Goal: Transaction & Acquisition: Purchase product/service

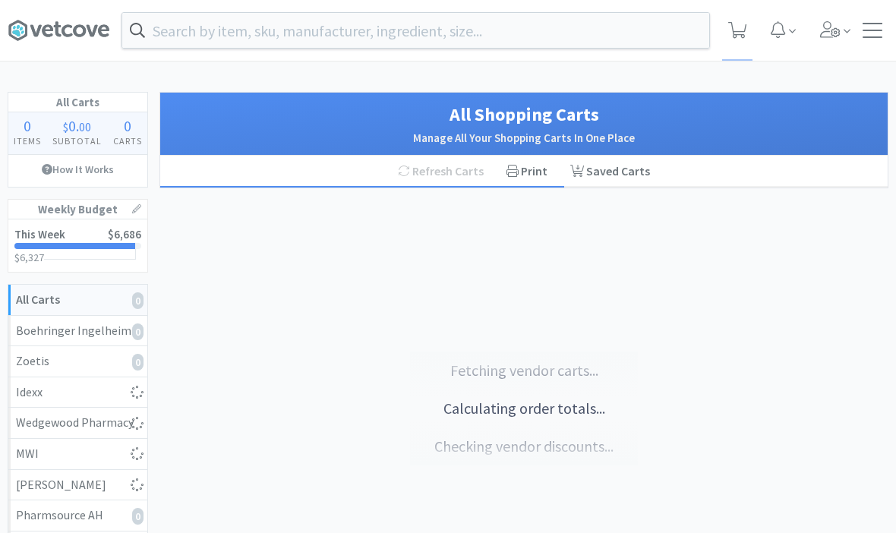
select select "2"
select select "1"
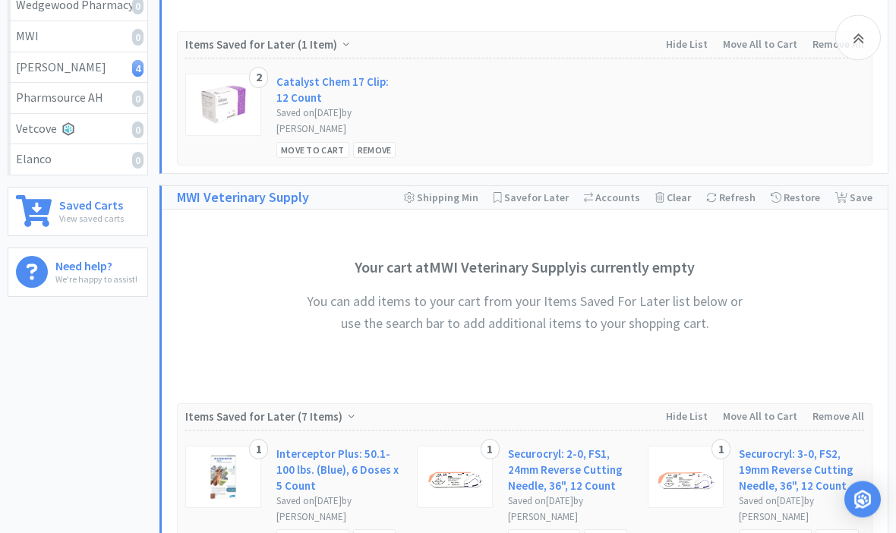
scroll to position [418, 0]
click at [309, 150] on div "Move to Cart" at bounding box center [312, 150] width 73 height 16
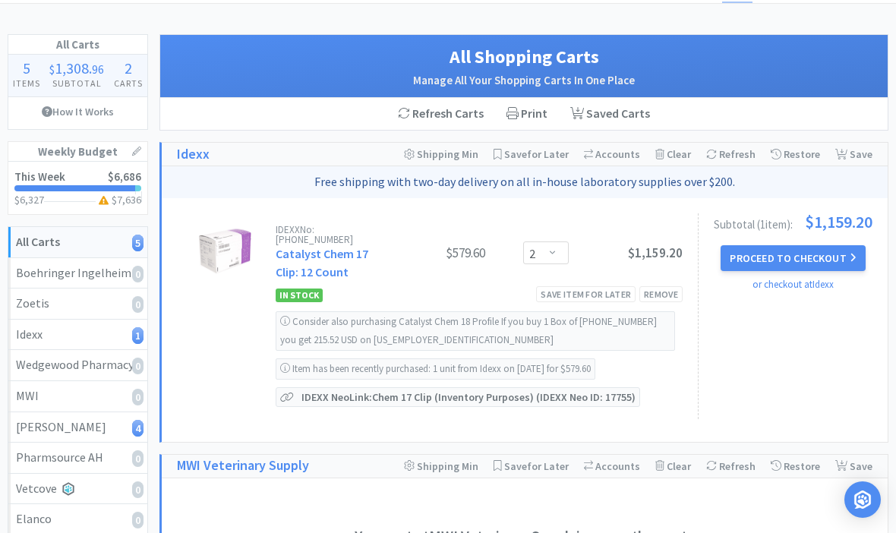
scroll to position [59, 0]
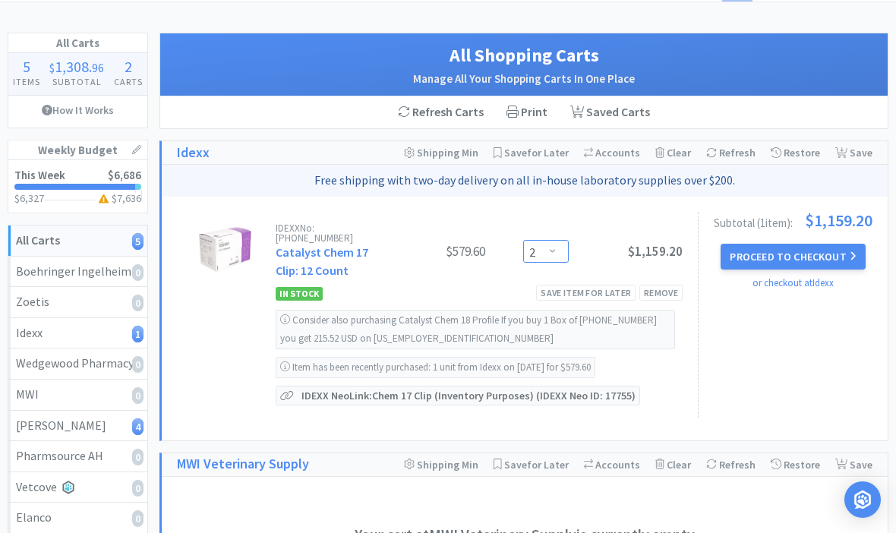
click at [545, 242] on select "Enter Quantity 1 2 3 4 5 6 7 8 9 10 11 12 13 14 15 16 17 18 19 20 Enter Quantity" at bounding box center [546, 251] width 46 height 23
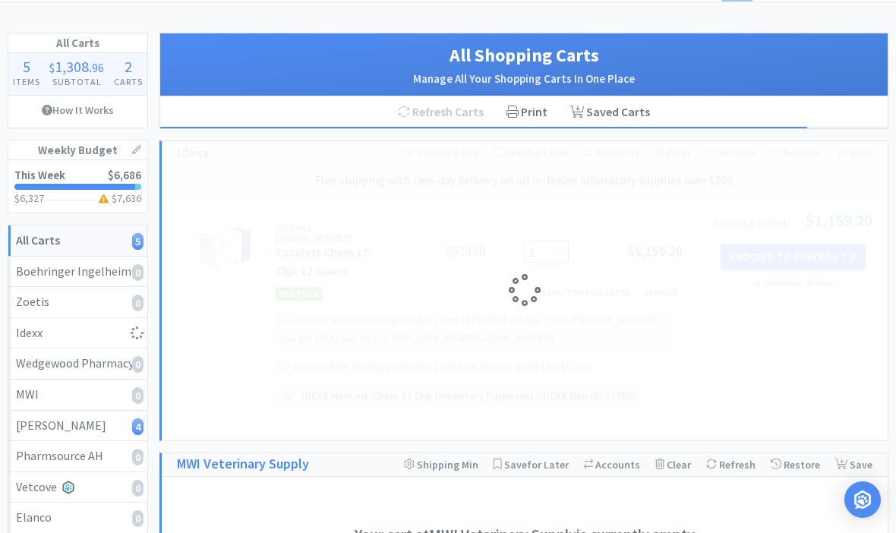
select select "1"
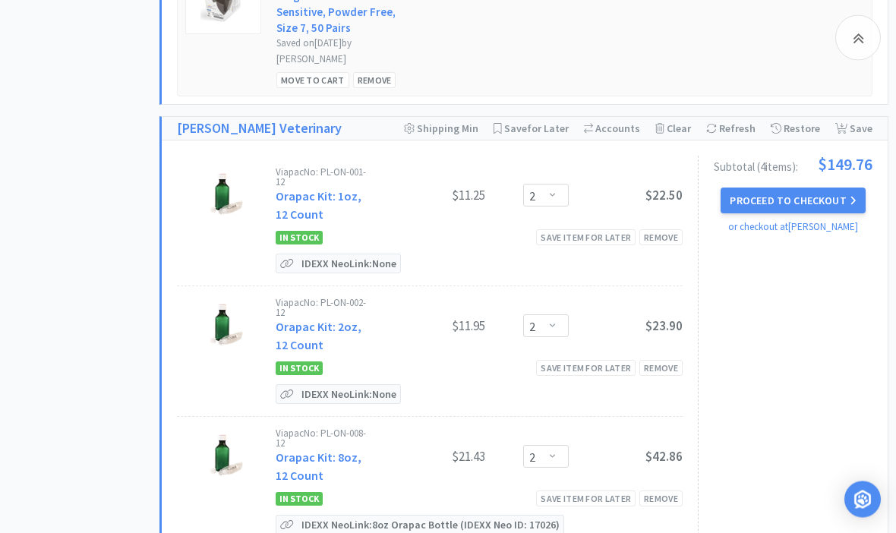
scroll to position [1077, 0]
click at [605, 229] on div "Save item for later" at bounding box center [585, 237] width 99 height 16
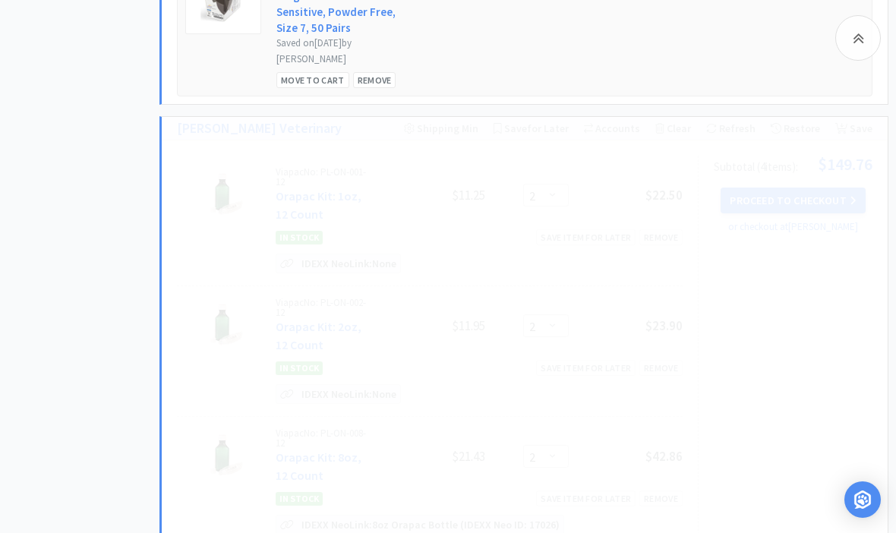
select select "1"
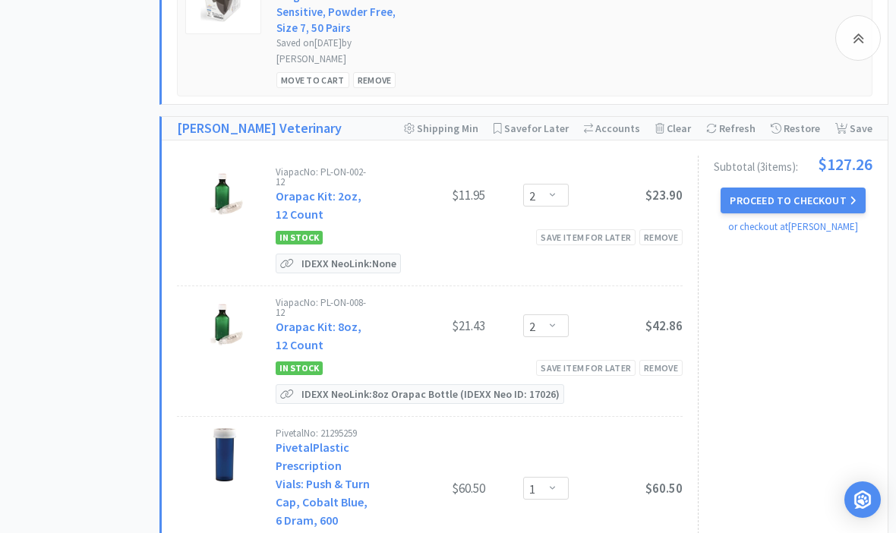
click at [603, 230] on div "Save item for later" at bounding box center [585, 237] width 99 height 16
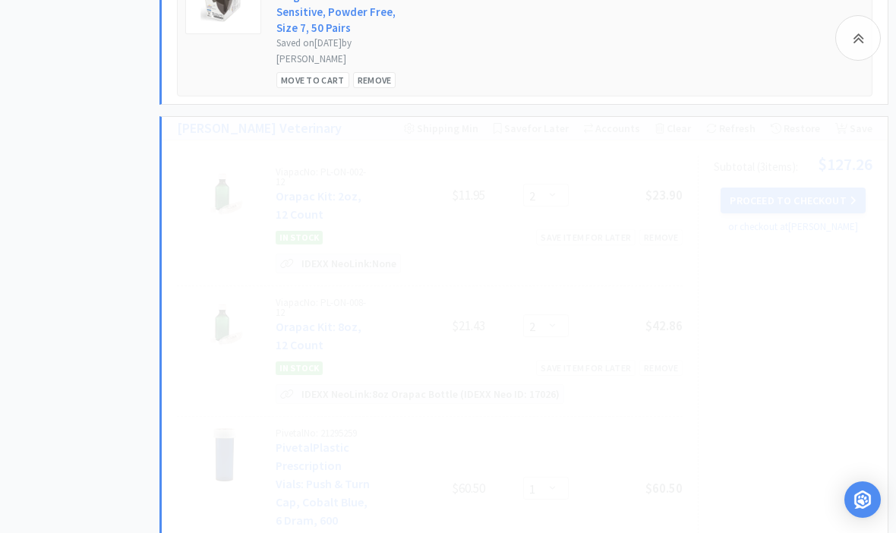
select select "1"
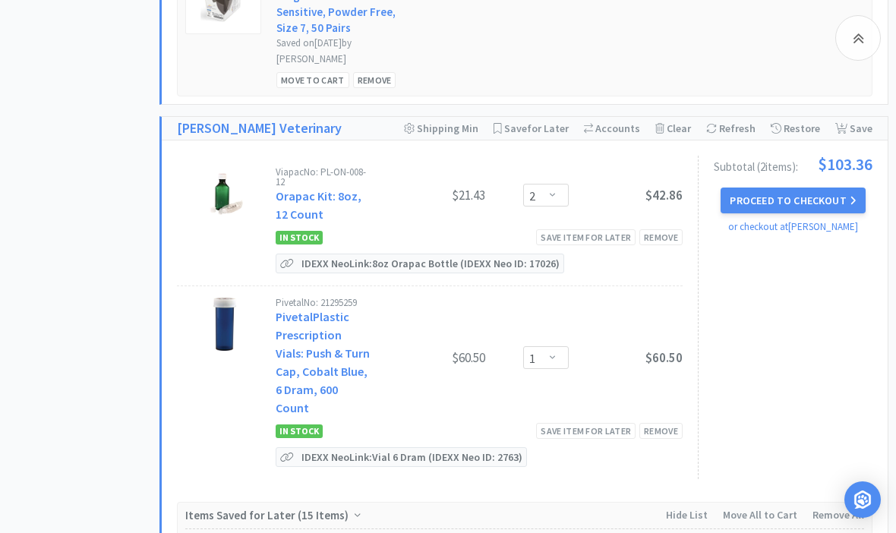
click at [593, 229] on div "Save item for later" at bounding box center [585, 237] width 99 height 16
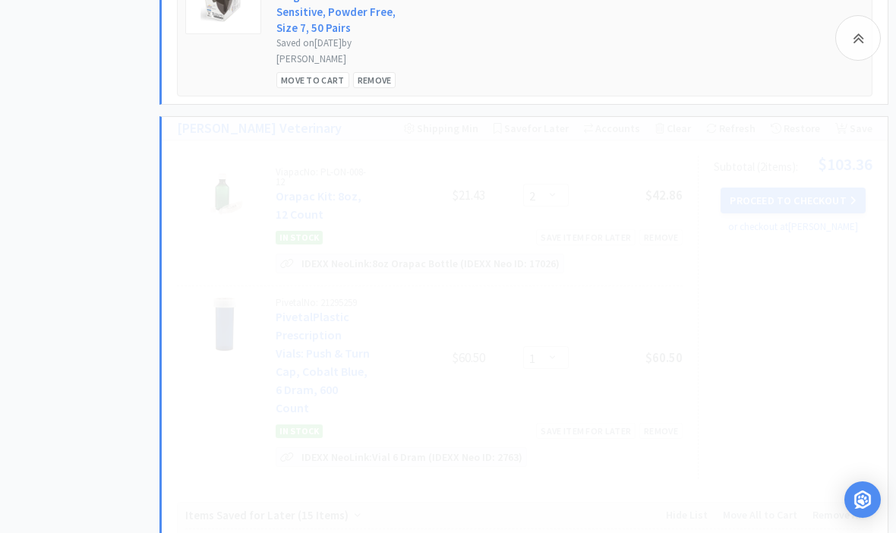
select select "1"
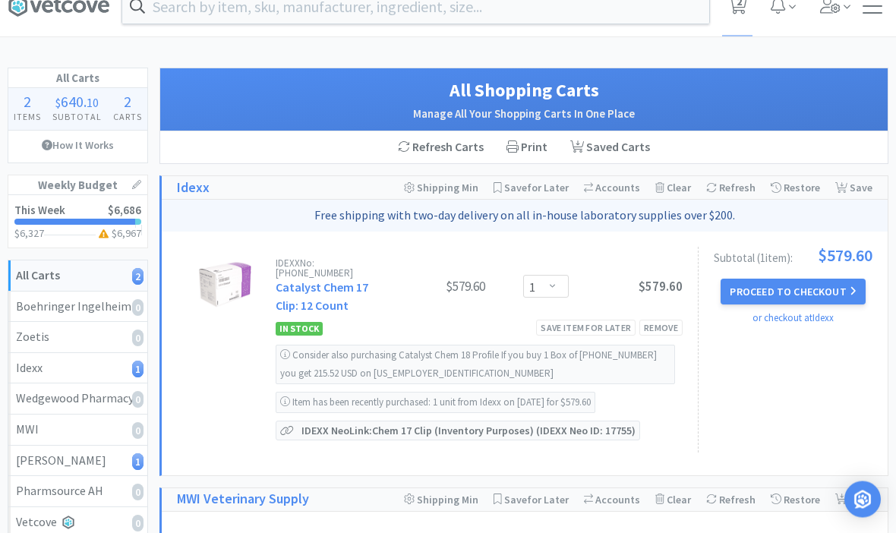
scroll to position [0, 0]
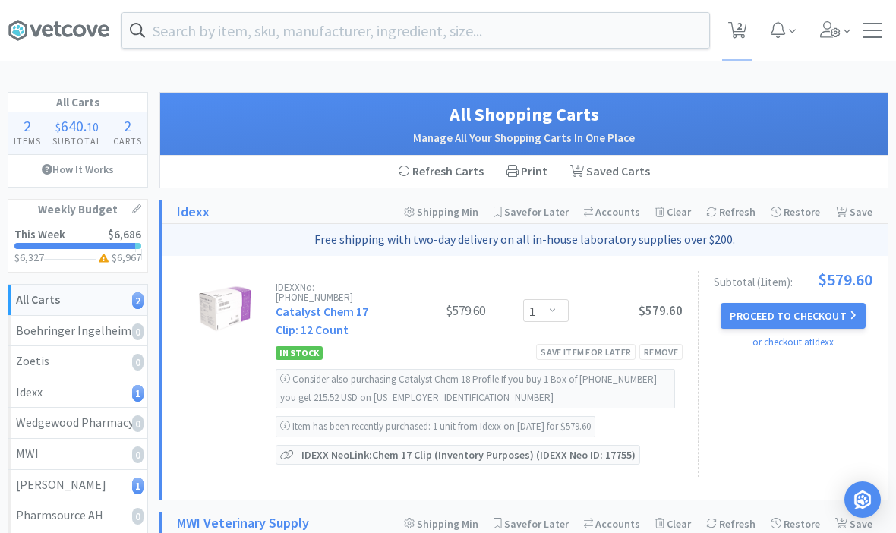
click at [630, 37] on input "text" at bounding box center [415, 30] width 587 height 35
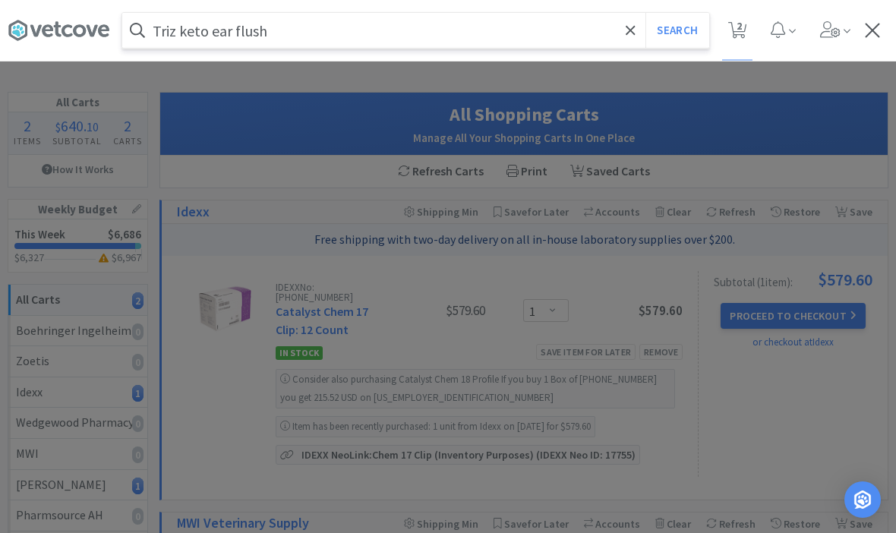
type input "Triz keto ear flush"
click at [676, 30] on button "Search" at bounding box center [676, 30] width 63 height 35
select select "1"
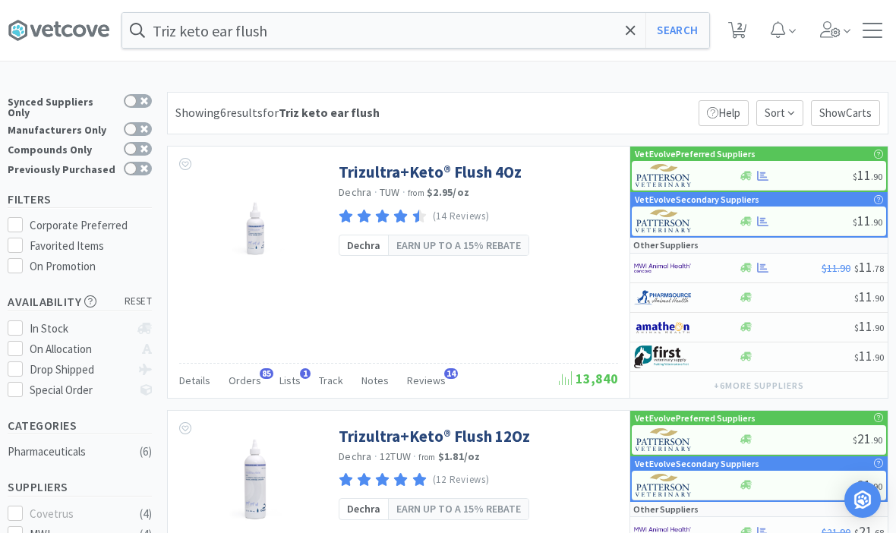
click at [378, 169] on link "Trizultra+Keto® Flush 4Oz" at bounding box center [430, 172] width 183 height 20
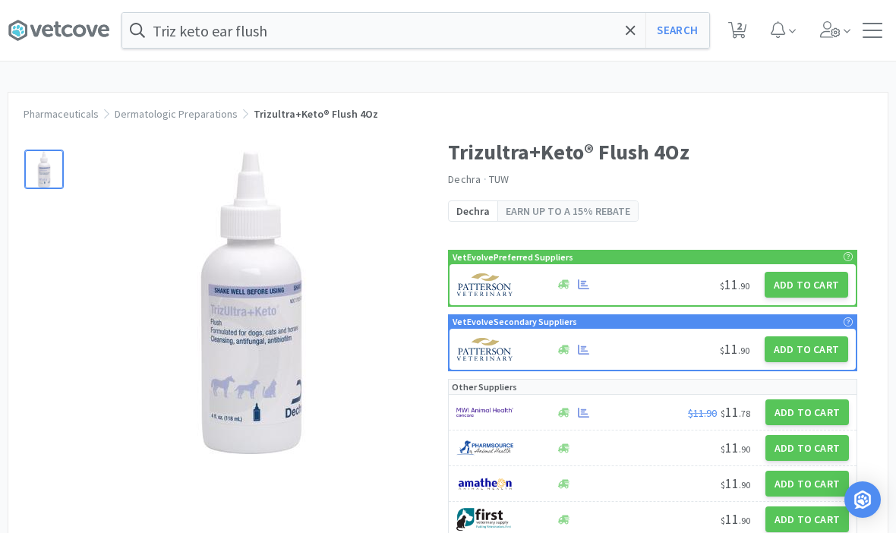
click at [818, 282] on button "Add to Cart" at bounding box center [807, 285] width 84 height 26
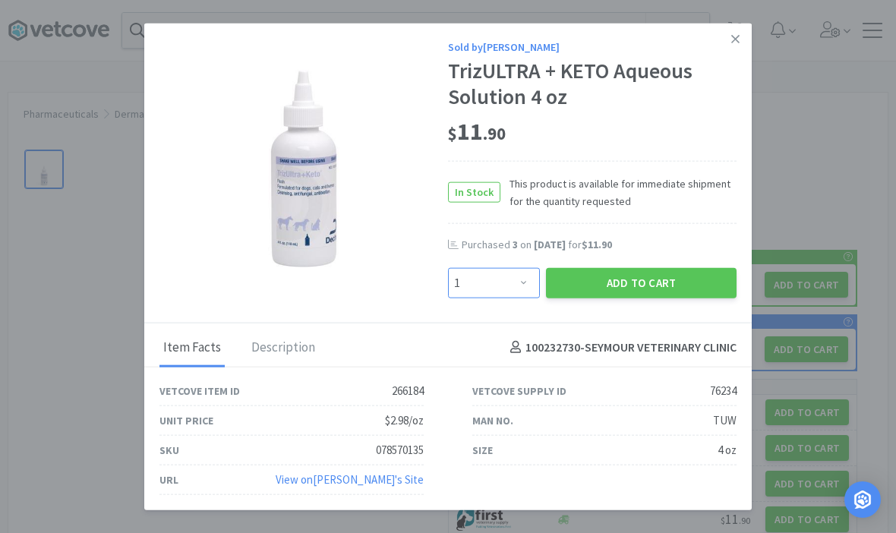
click at [498, 273] on select "Enter Quantity 1 2 3 4 5 6 7 8 9 10 11 12 13 14 15 16 17 18 19 20 Enter Quantity" at bounding box center [494, 282] width 92 height 30
select select "4"
click at [628, 275] on button "Add to Cart" at bounding box center [641, 282] width 191 height 30
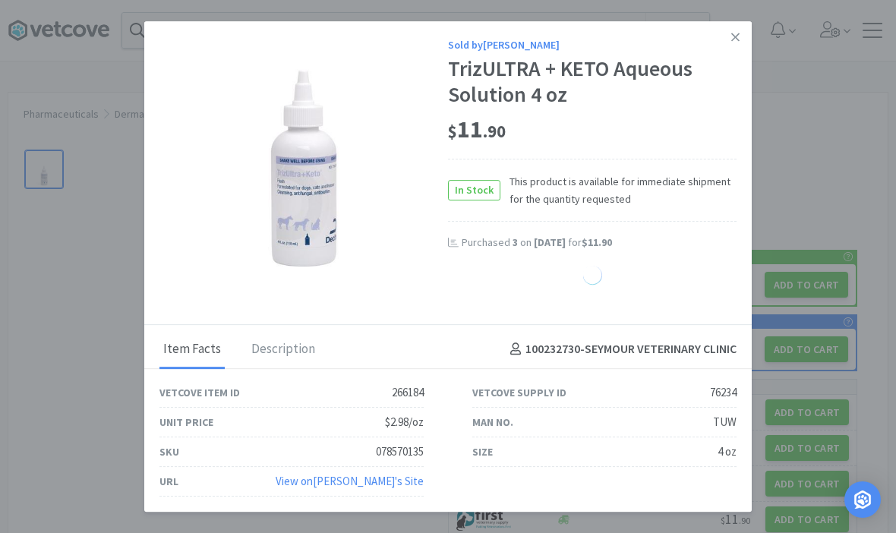
select select "1"
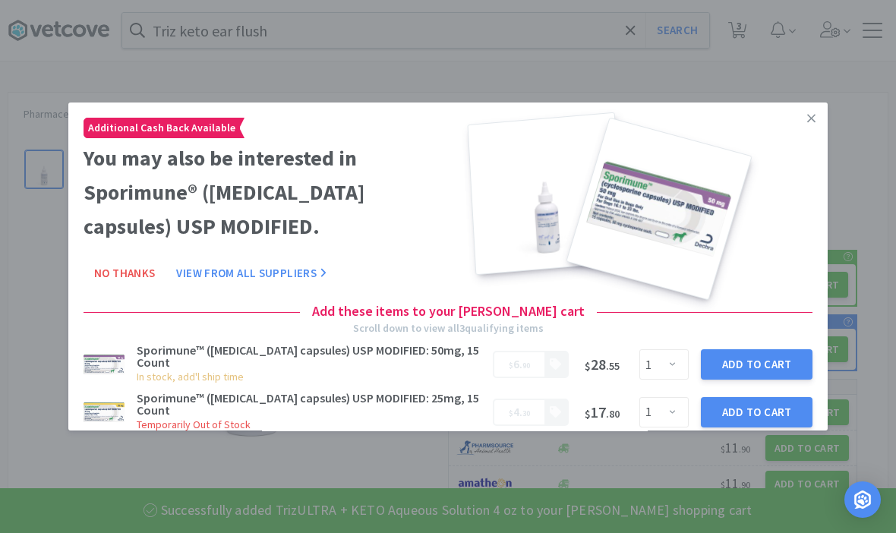
click at [802, 123] on link at bounding box center [811, 118] width 27 height 33
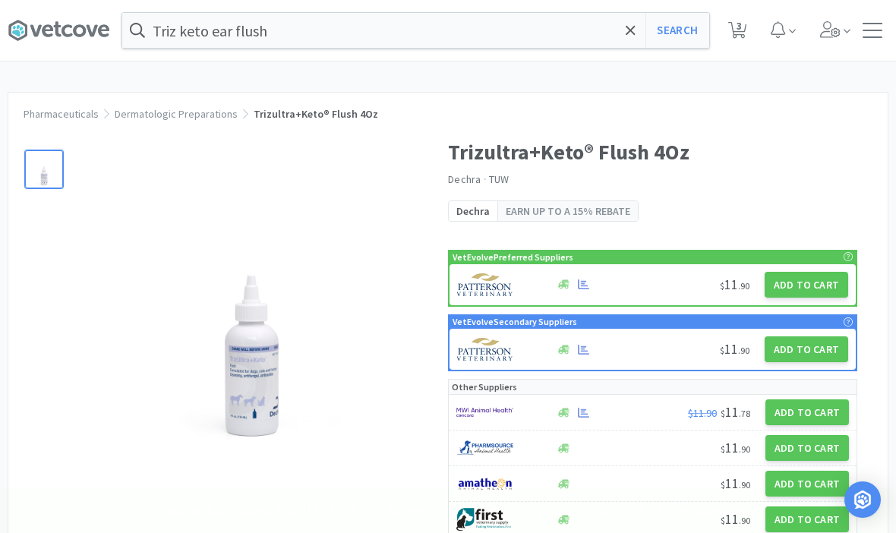
click at [736, 36] on span "3" at bounding box center [738, 25] width 5 height 61
select select "1"
select select "4"
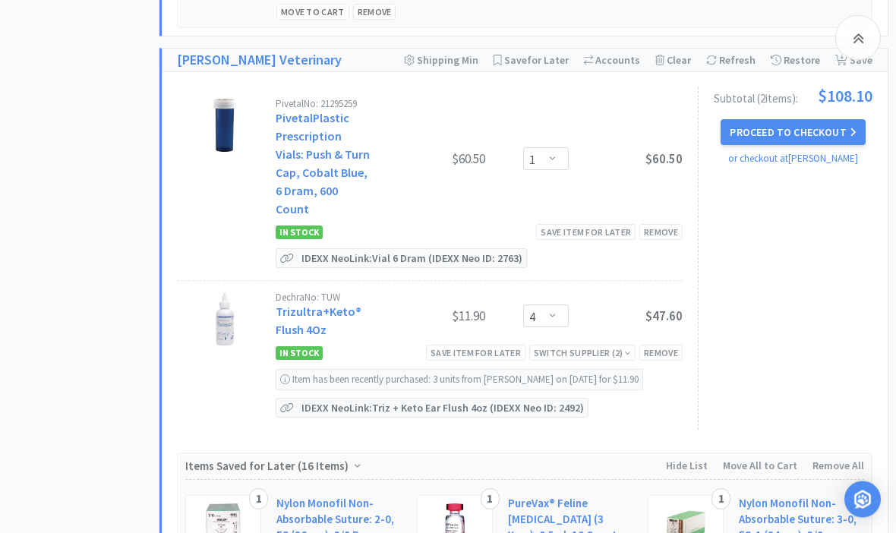
scroll to position [1146, 0]
click at [604, 223] on div "Save item for later" at bounding box center [585, 231] width 99 height 16
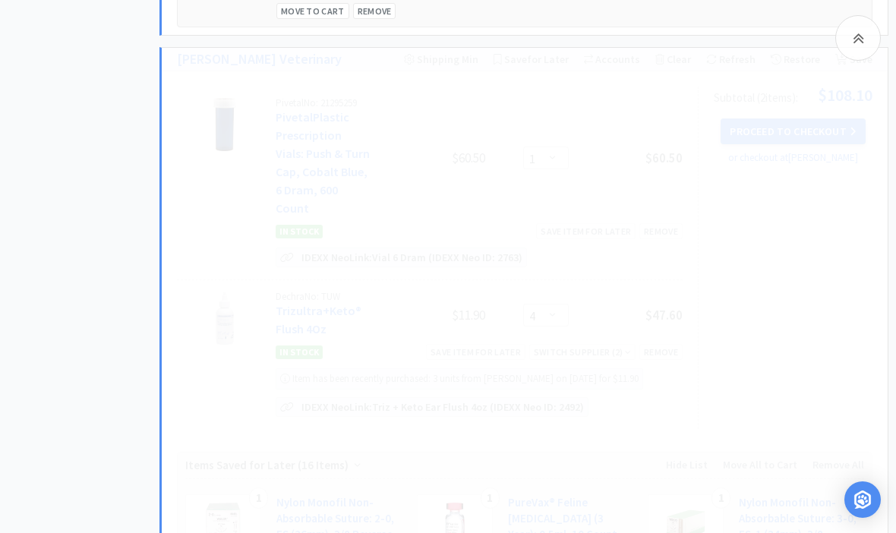
select select "4"
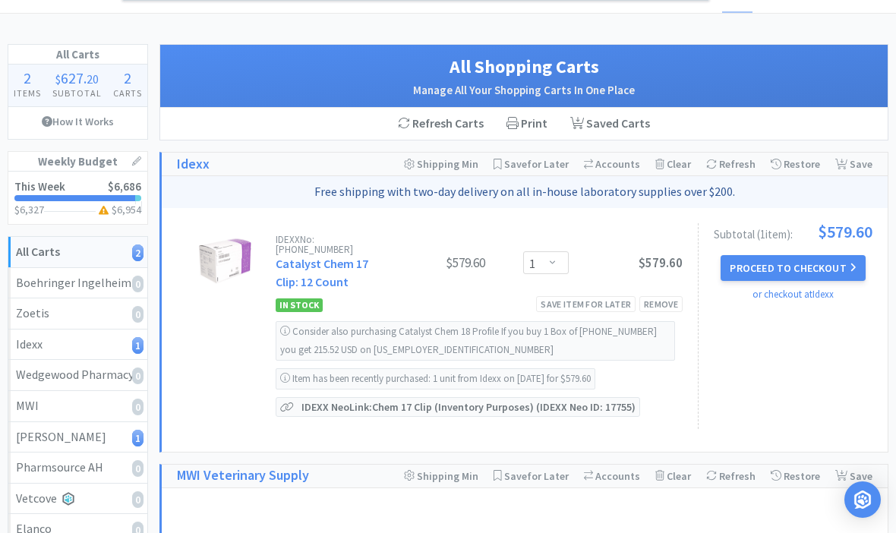
scroll to position [0, 0]
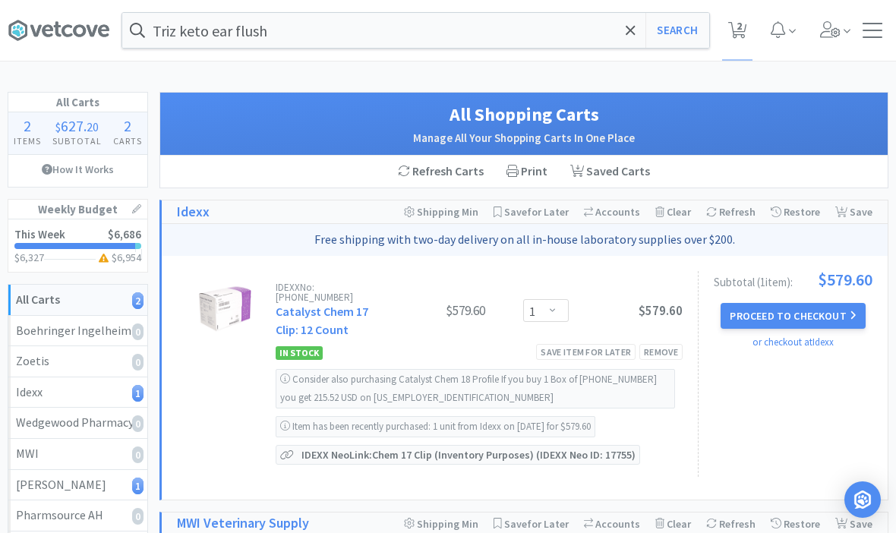
click at [817, 314] on button "Proceed to Checkout" at bounding box center [793, 316] width 144 height 26
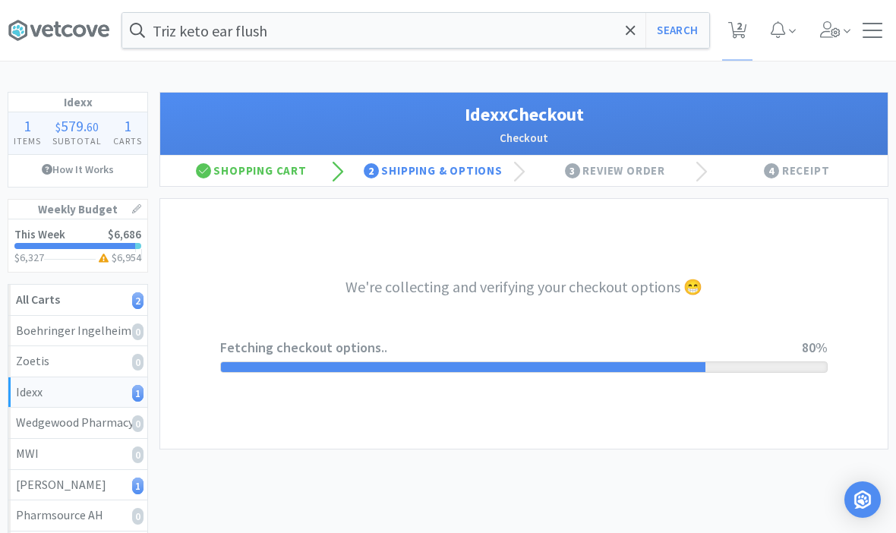
select select "904"
select select "003"
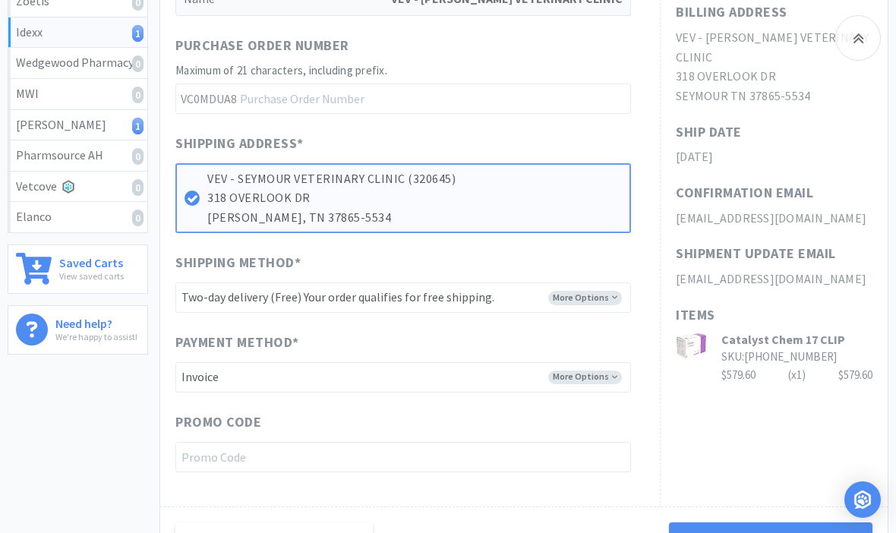
scroll to position [492, 0]
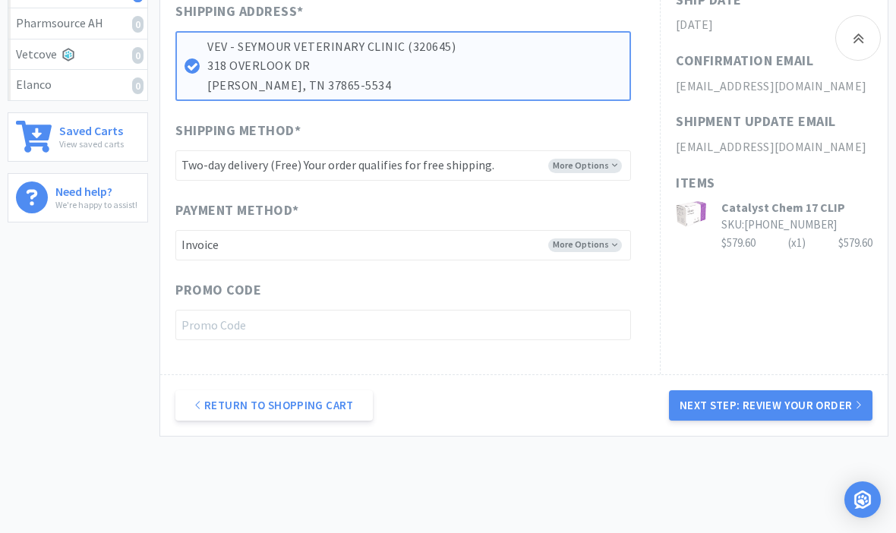
click at [828, 398] on button "Next Step: Review Your Order" at bounding box center [770, 405] width 203 height 30
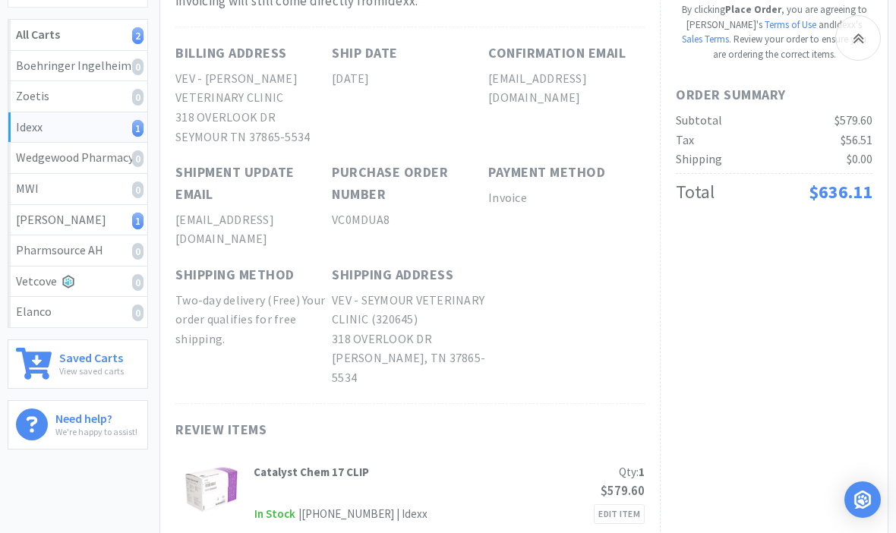
scroll to position [0, 0]
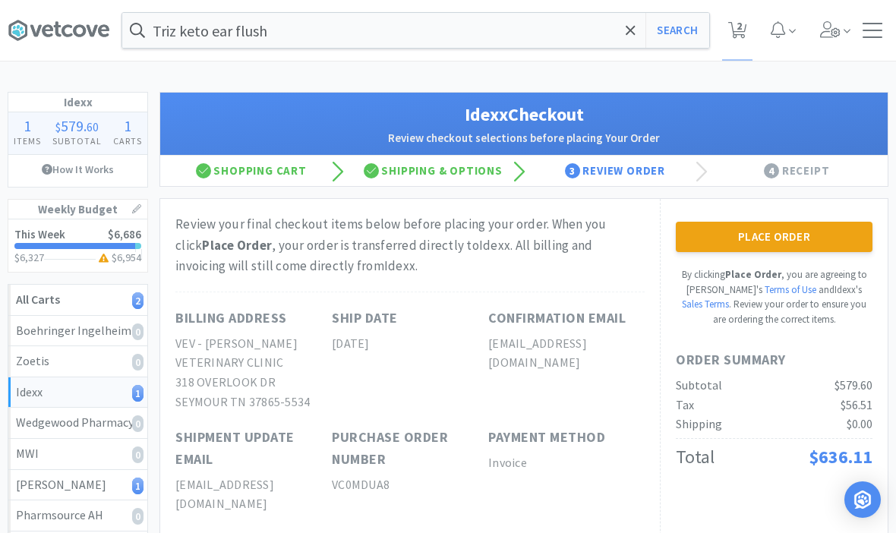
click at [814, 243] on button "Place Order" at bounding box center [774, 237] width 197 height 30
